Goal: Check status: Check status

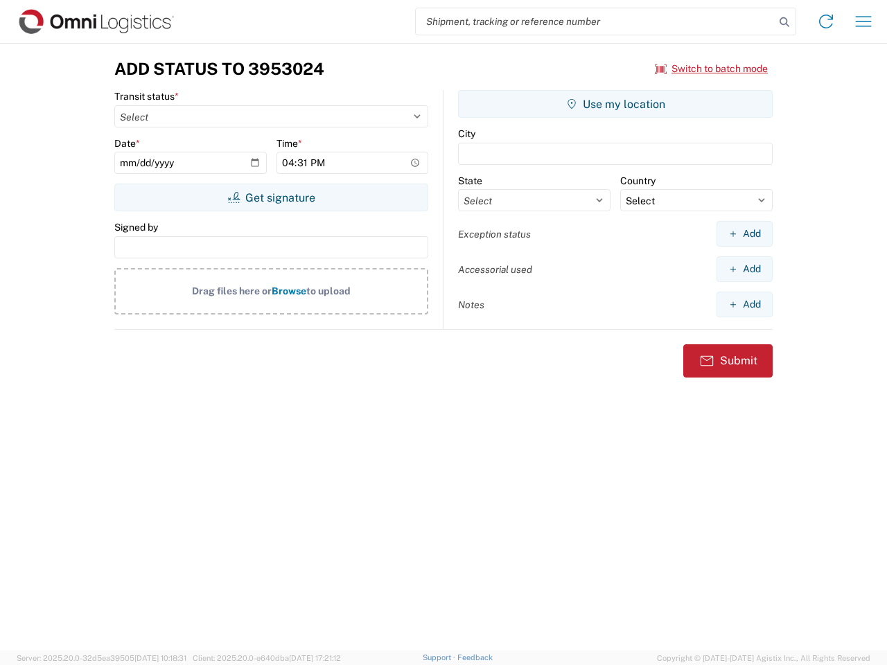
click at [595, 21] on input "search" at bounding box center [595, 21] width 359 height 26
click at [784, 22] on icon at bounding box center [783, 21] width 19 height 19
click at [826, 21] on icon at bounding box center [826, 21] width 22 height 22
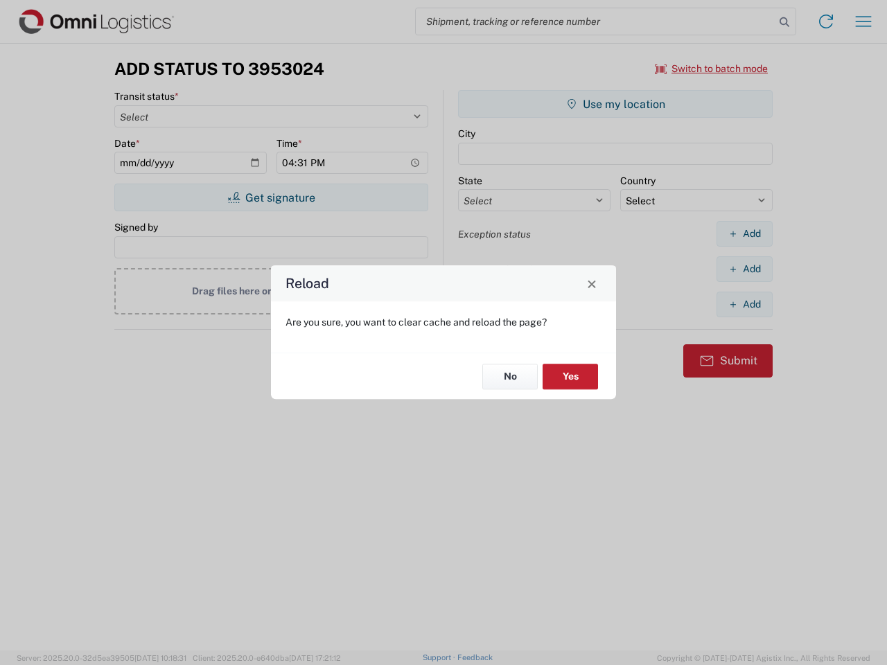
click at [711, 69] on div "Reload Are you sure, you want to clear cache and reload the page? No Yes" at bounding box center [443, 332] width 887 height 665
click at [271, 197] on div "Reload Are you sure, you want to clear cache and reload the page? No Yes" at bounding box center [443, 332] width 887 height 665
click at [615, 104] on div "Reload Are you sure, you want to clear cache and reload the page? No Yes" at bounding box center [443, 332] width 887 height 665
click at [744, 233] on div "Reload Are you sure, you want to clear cache and reload the page? No Yes" at bounding box center [443, 332] width 887 height 665
click at [744, 269] on div "Reload Are you sure, you want to clear cache and reload the page? No Yes" at bounding box center [443, 332] width 887 height 665
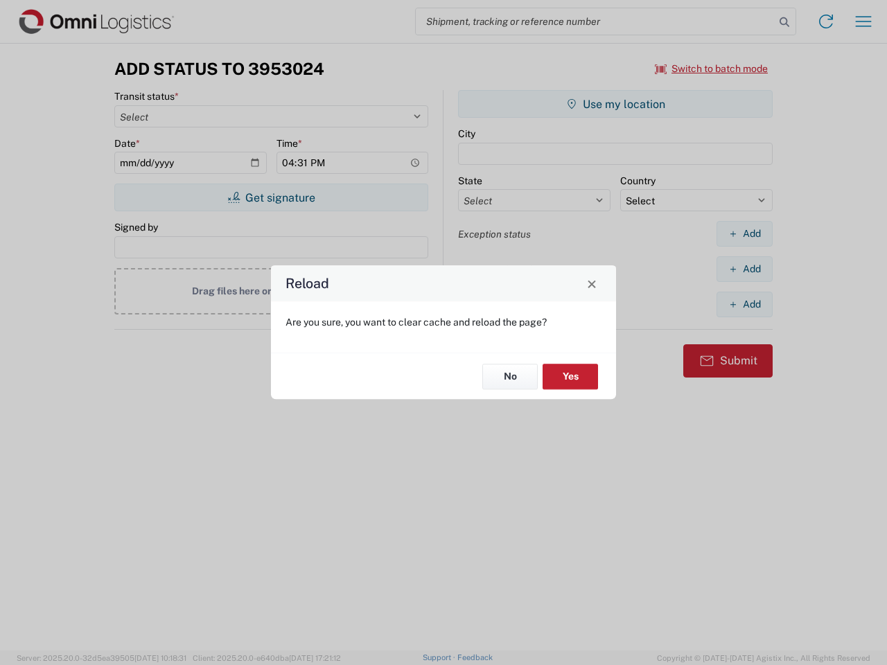
click at [744, 304] on div "Reload Are you sure, you want to clear cache and reload the page? No Yes" at bounding box center [443, 332] width 887 height 665
